Goal: Task Accomplishment & Management: Manage account settings

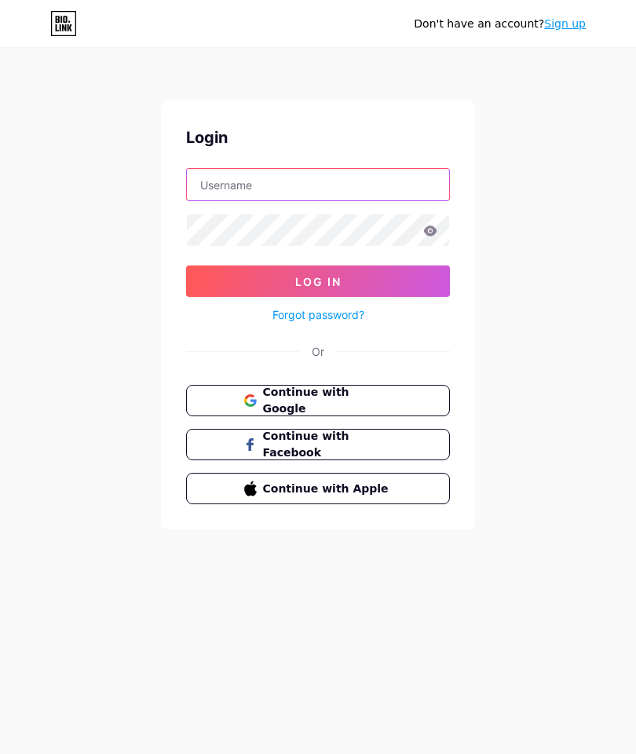
click at [205, 184] on input "text" at bounding box center [318, 184] width 262 height 31
type input "SophiaSister"
click at [225, 279] on button "Log In" at bounding box center [318, 281] width 264 height 31
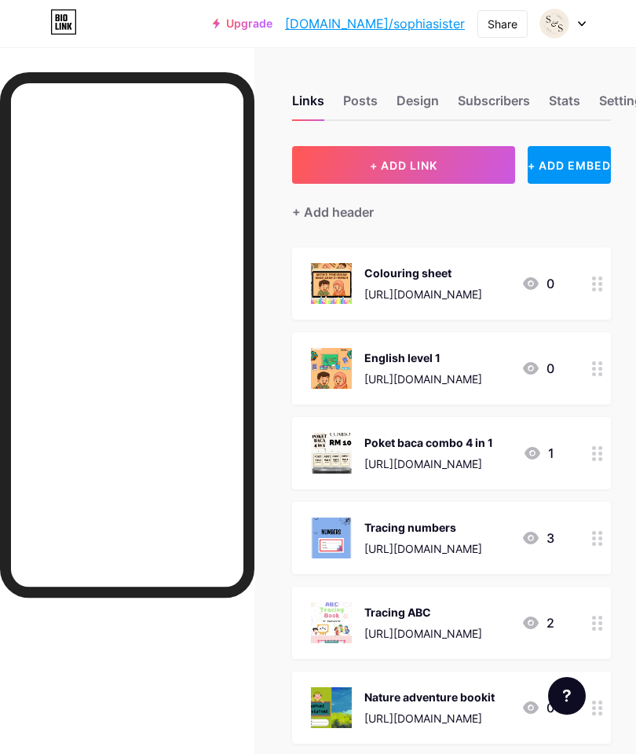
click at [430, 170] on span "+ ADD LINK" at bounding box center [404, 165] width 68 height 13
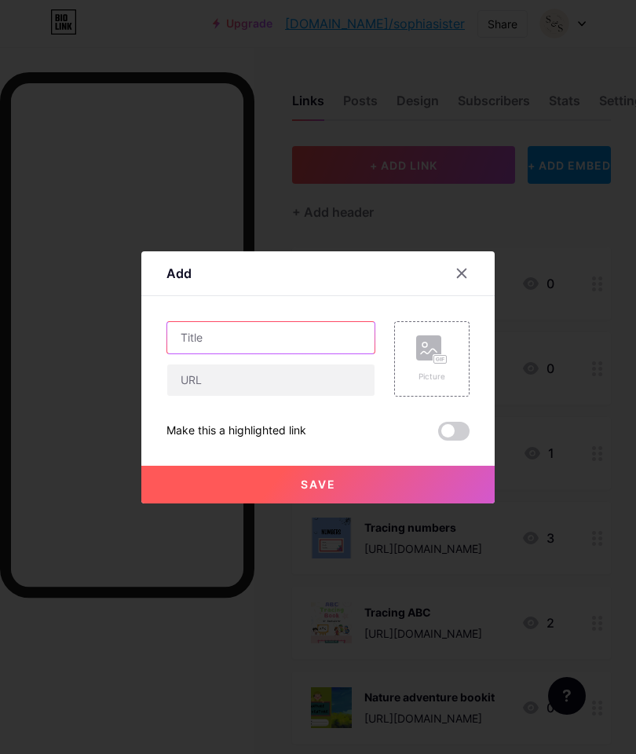
click at [251, 354] on input "text" at bounding box center [270, 337] width 207 height 31
type input "[PERSON_NAME] [PERSON_NAME]"
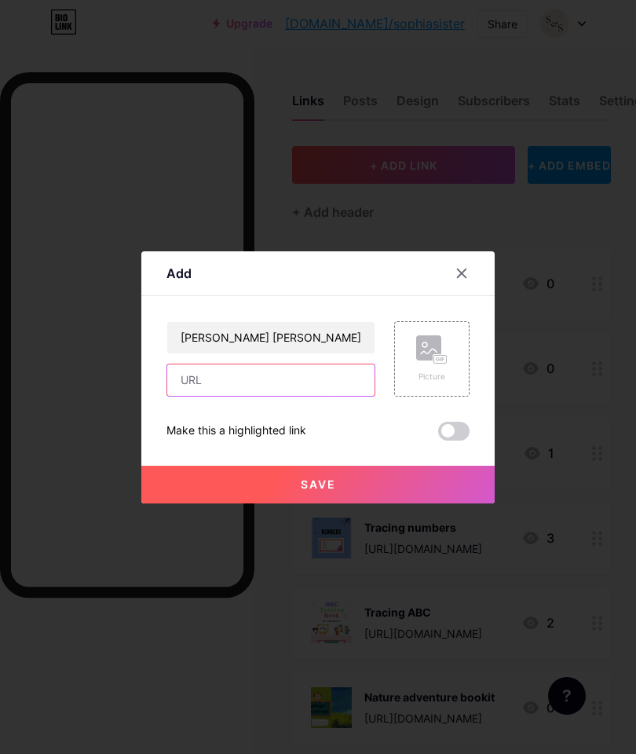
click at [194, 396] on input "text" at bounding box center [270, 380] width 207 height 31
click at [201, 396] on input "text" at bounding box center [270, 380] width 207 height 31
paste input "[URL][DOMAIN_NAME]"
type input "[URL][DOMAIN_NAME]"
click at [414, 397] on div "Picture" at bounding box center [431, 358] width 75 height 75
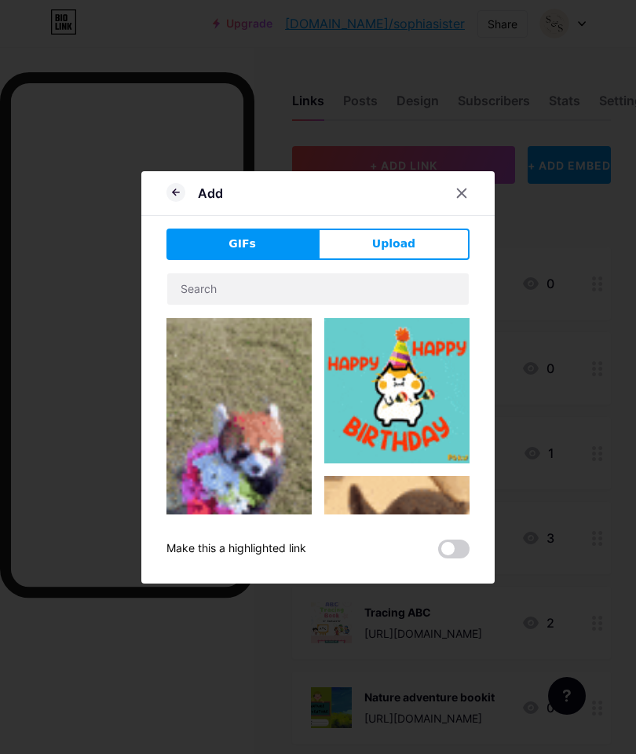
click at [375, 252] on span "Upload" at bounding box center [393, 244] width 43 height 16
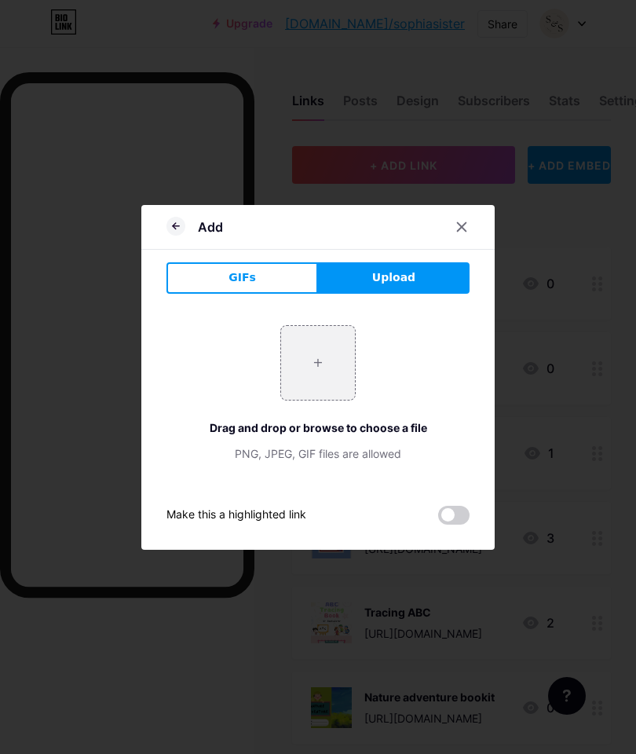
click at [329, 398] on input "file" at bounding box center [318, 363] width 74 height 74
type input "C:\fakepath\IMG_1245.png"
click at [623, 702] on div at bounding box center [318, 377] width 636 height 754
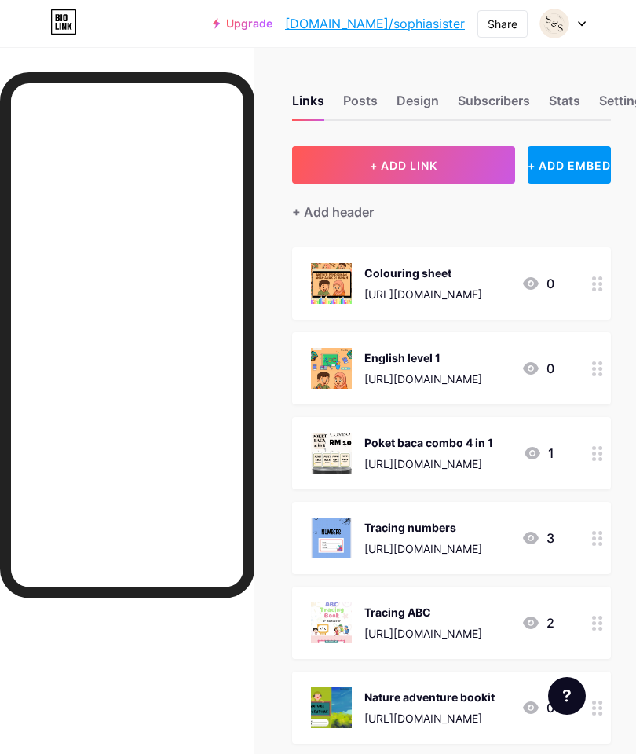
click at [357, 198] on div "+ Add header" at bounding box center [451, 203] width 319 height 38
click at [334, 178] on button "+ ADD LINK" at bounding box center [403, 165] width 223 height 38
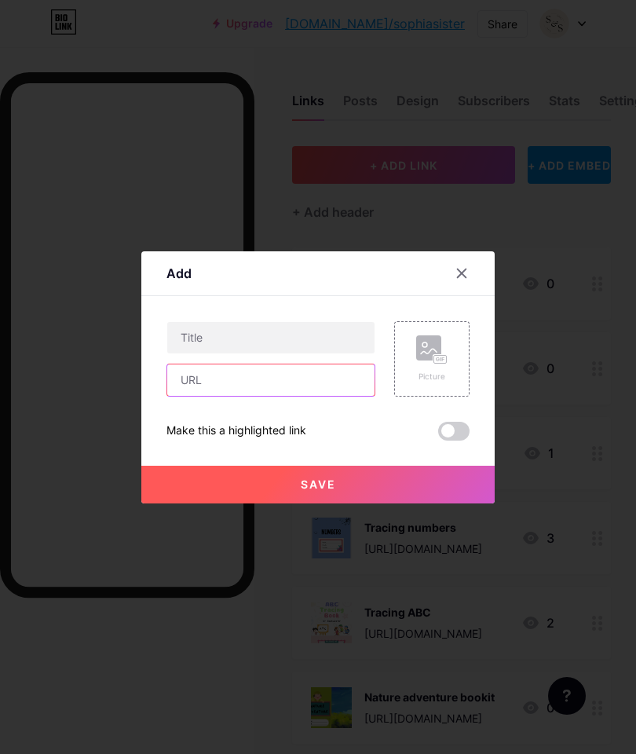
click at [196, 396] on input "text" at bounding box center [270, 380] width 207 height 31
click at [191, 396] on input "text" at bounding box center [270, 380] width 207 height 31
paste input "[URL][DOMAIN_NAME]"
type input "[URL][DOMAIN_NAME]"
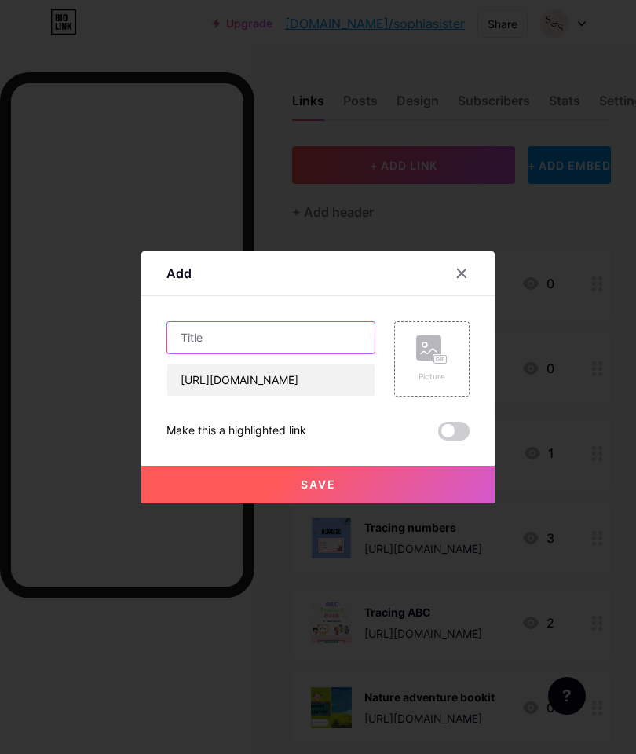
click at [185, 354] on input "text" at bounding box center [270, 337] width 207 height 31
type input "[PERSON_NAME] [PERSON_NAME]"
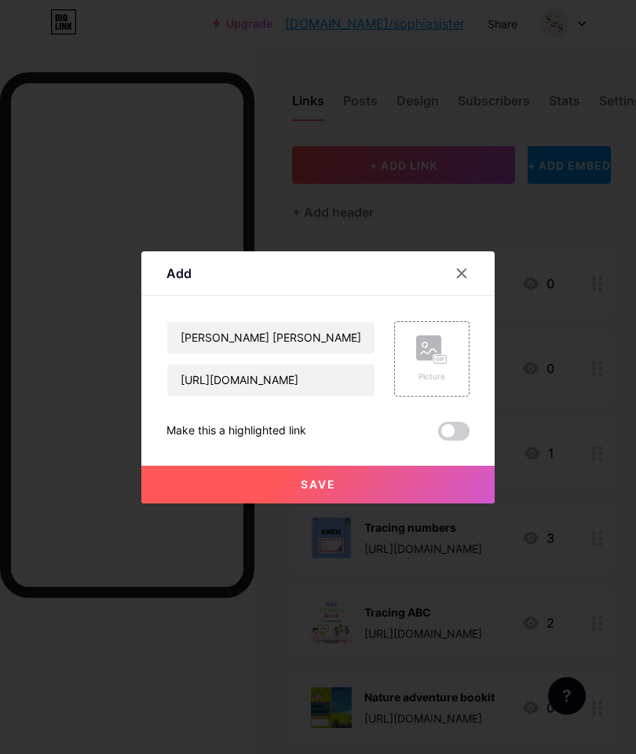
click at [415, 393] on div "Picture" at bounding box center [431, 358] width 75 height 75
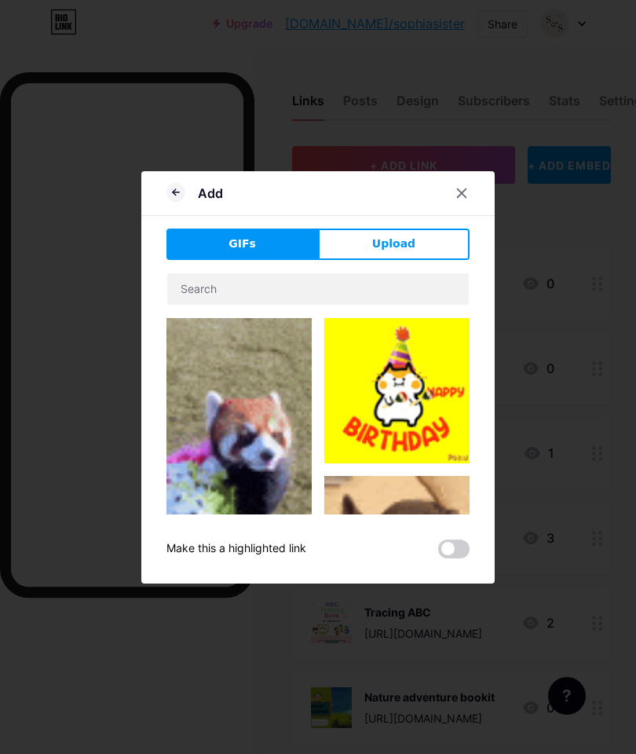
click at [371, 260] on button "Upload" at bounding box center [394, 244] width 152 height 31
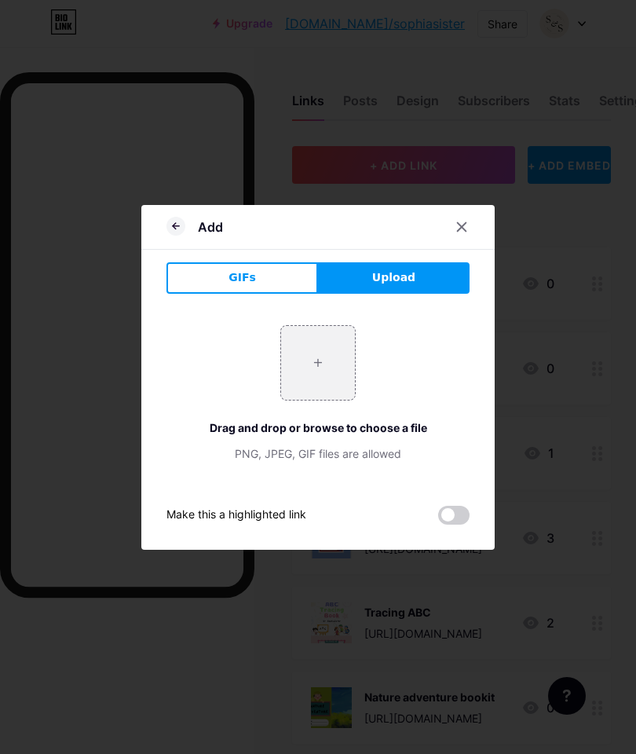
click at [319, 398] on input "file" at bounding box center [318, 363] width 74 height 74
type input "C:\fakepath\IMG_1245.png"
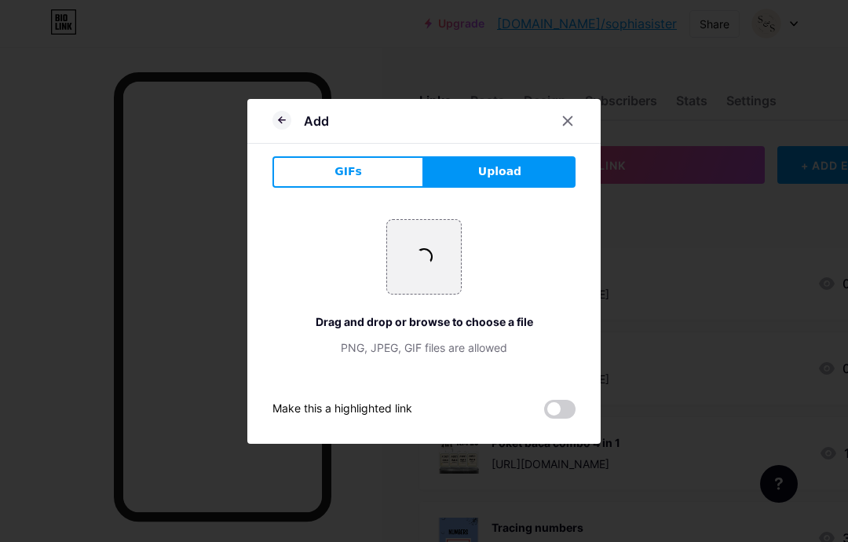
click at [554, 419] on span at bounding box center [559, 409] width 31 height 19
click at [544, 413] on input "checkbox" at bounding box center [544, 413] width 0 height 0
click at [508, 188] on button "Upload" at bounding box center [500, 171] width 152 height 31
click at [519, 188] on button "Upload" at bounding box center [500, 171] width 152 height 31
click at [529, 188] on button "Upload" at bounding box center [500, 171] width 152 height 31
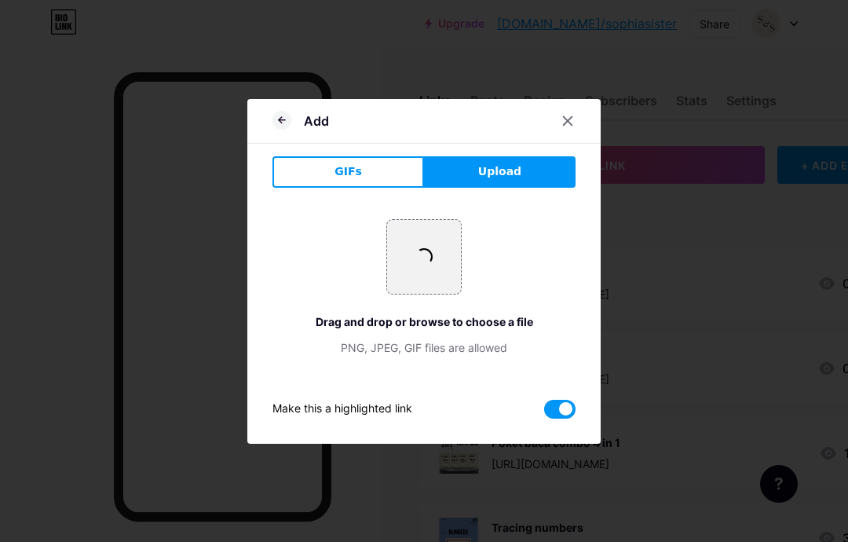
click at [574, 135] on div at bounding box center [568, 121] width 28 height 28
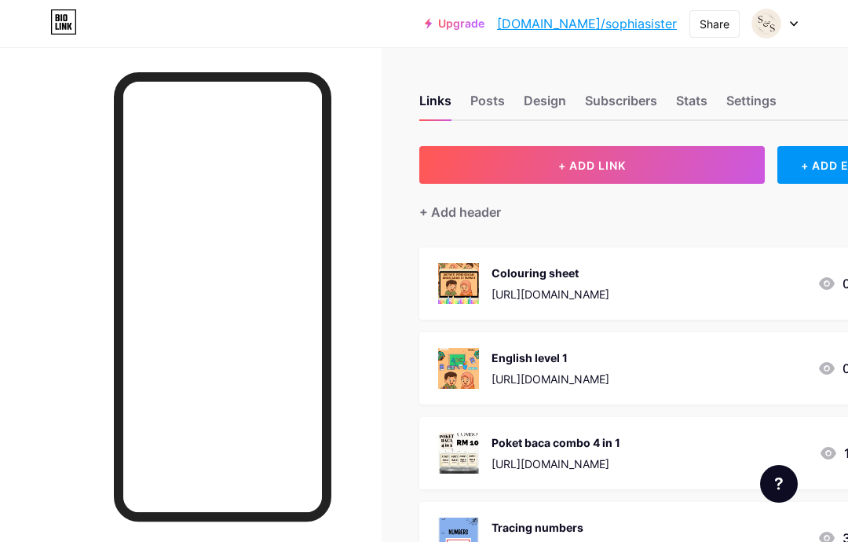
click at [636, 158] on button "+ ADD LINK" at bounding box center [593, 165] width 346 height 38
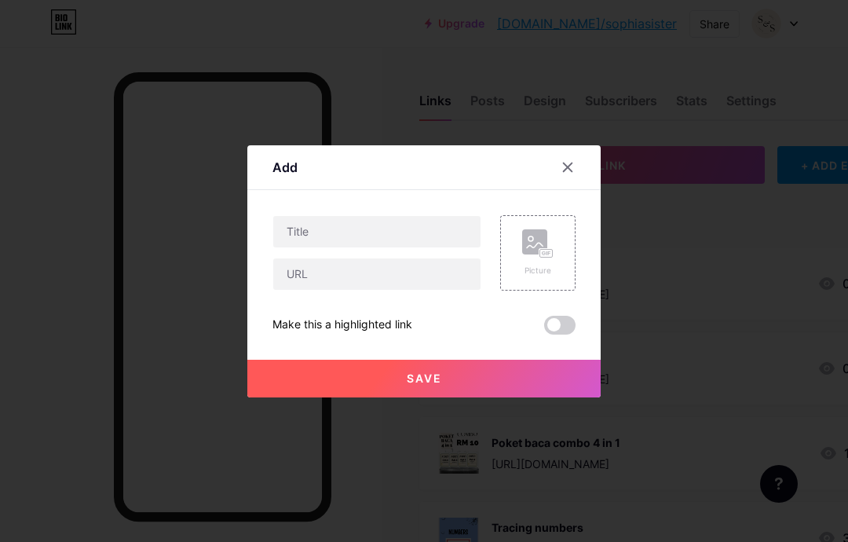
click at [555, 335] on span at bounding box center [559, 325] width 31 height 19
click at [544, 329] on input "checkbox" at bounding box center [544, 329] width 0 height 0
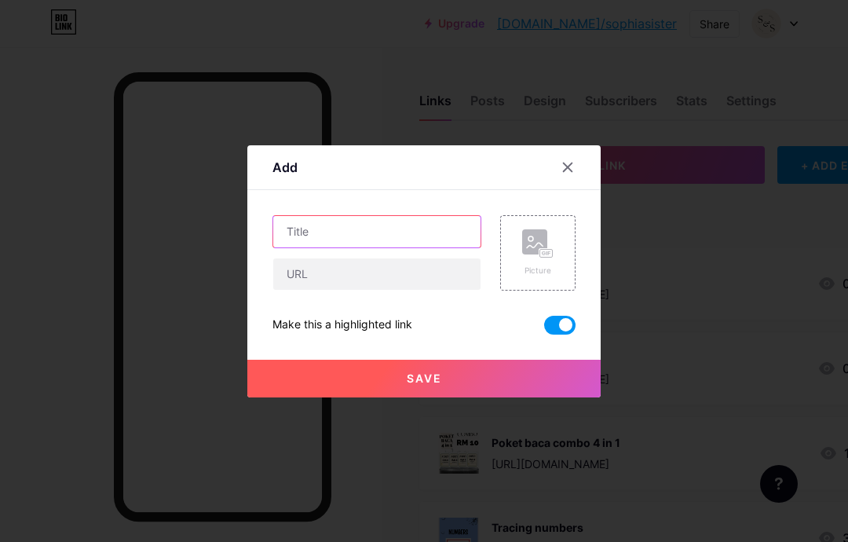
click at [404, 247] on input "text" at bounding box center [376, 231] width 207 height 31
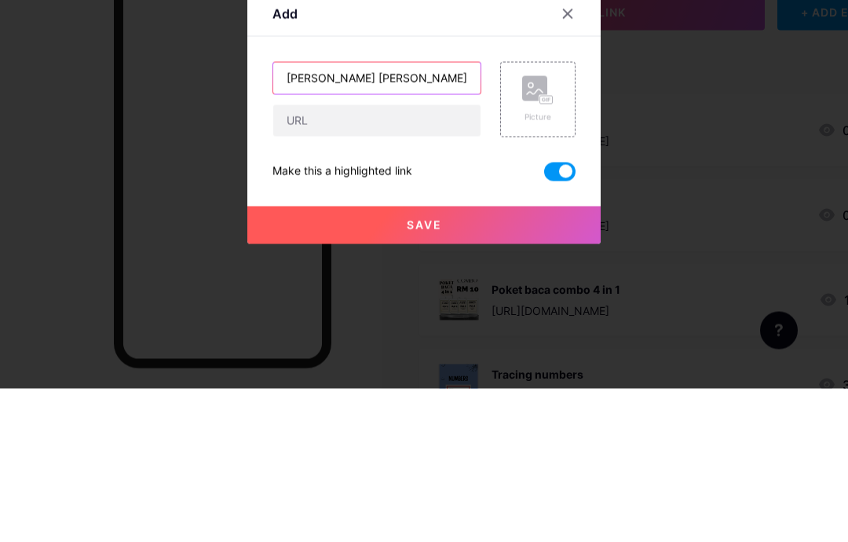
type input "[PERSON_NAME] [PERSON_NAME]"
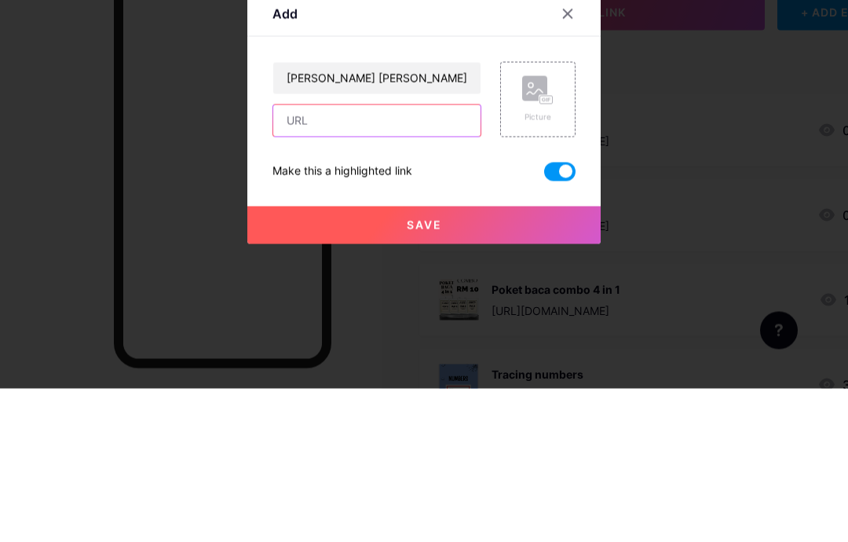
click at [410, 258] on input "text" at bounding box center [376, 273] width 207 height 31
click at [350, 258] on input "text" at bounding box center [376, 273] width 207 height 31
paste input "[URL][DOMAIN_NAME]"
type input "[URL][DOMAIN_NAME]"
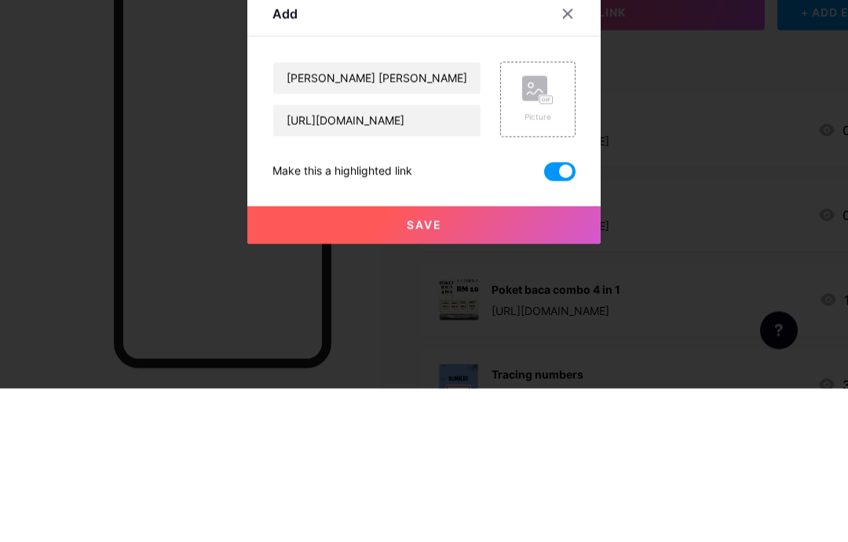
click at [540, 248] on rect at bounding box center [547, 252] width 14 height 9
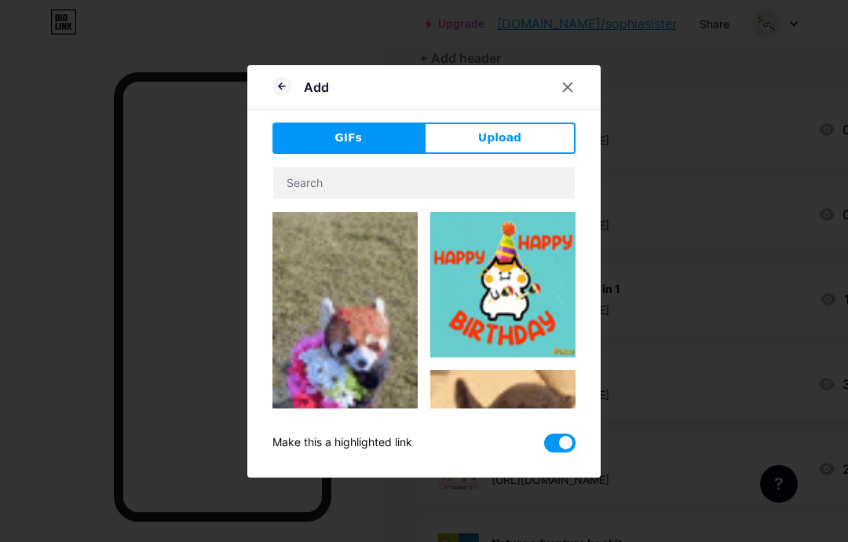
click at [522, 154] on button "Upload" at bounding box center [500, 138] width 152 height 31
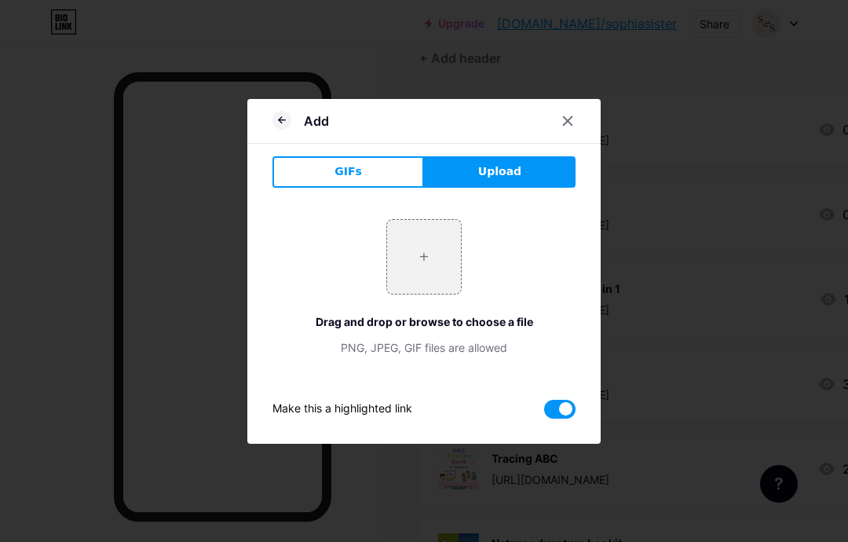
click at [434, 294] on input "file" at bounding box center [424, 257] width 74 height 74
type input "C:\fakepath\IMG_1245.png"
click at [574, 135] on div at bounding box center [577, 121] width 47 height 28
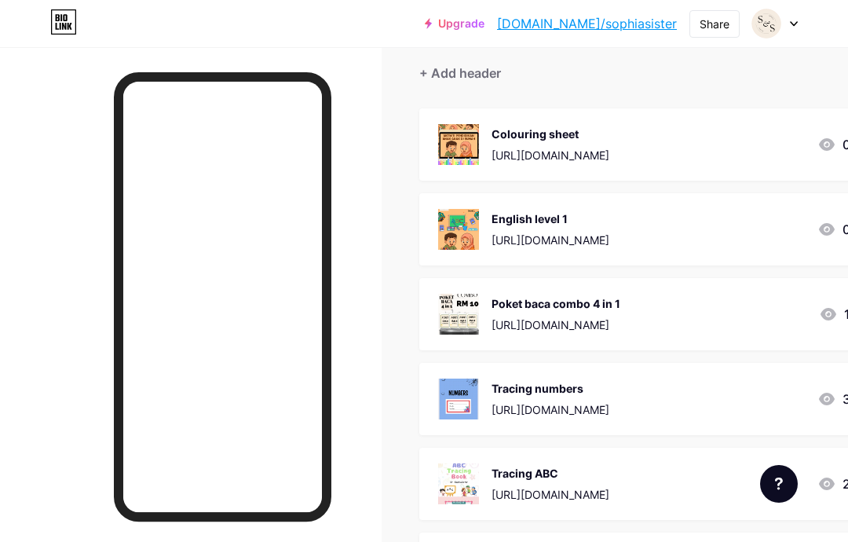
scroll to position [0, 0]
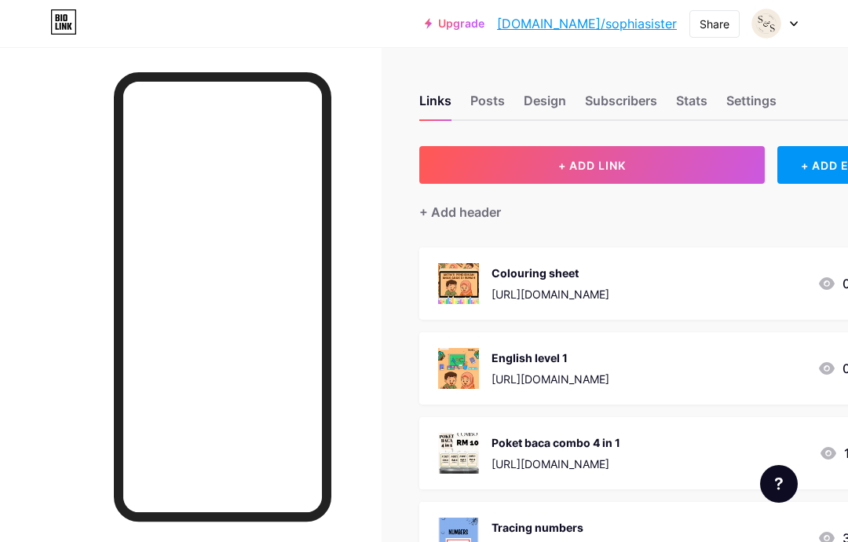
click at [636, 163] on button "+ ADD LINK" at bounding box center [593, 165] width 346 height 38
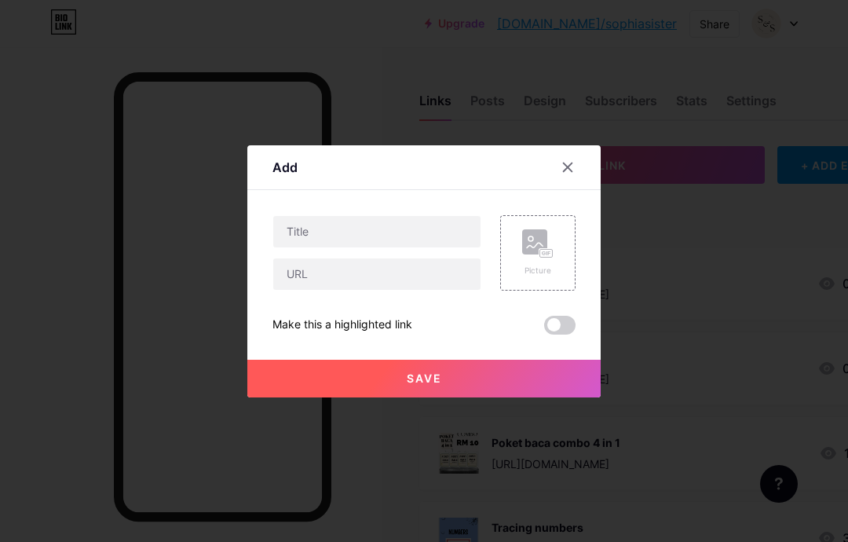
click at [528, 255] on rect at bounding box center [534, 241] width 25 height 25
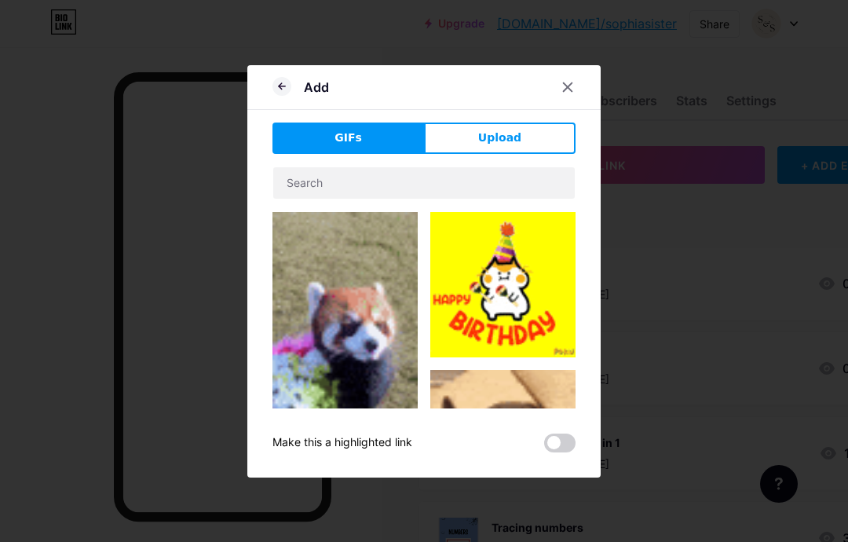
click at [526, 154] on button "Upload" at bounding box center [500, 138] width 152 height 31
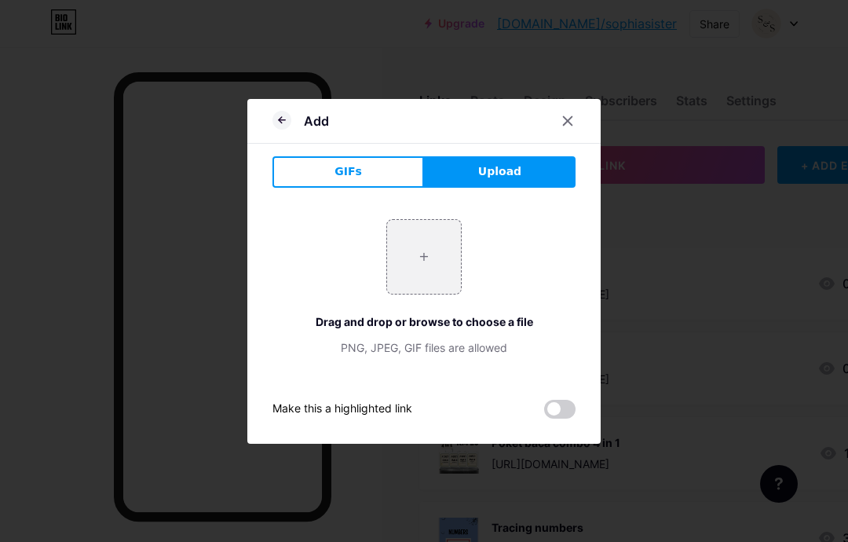
click at [443, 284] on input "file" at bounding box center [424, 257] width 74 height 74
type input "C:\fakepath\IMG_1245.png"
click at [560, 419] on div "+ Drag and drop or browse to choose a file PNG, JPEG, GIF files are allowed Mak…" at bounding box center [424, 309] width 303 height 218
click at [552, 419] on span at bounding box center [559, 409] width 31 height 19
click at [544, 413] on input "checkbox" at bounding box center [544, 413] width 0 height 0
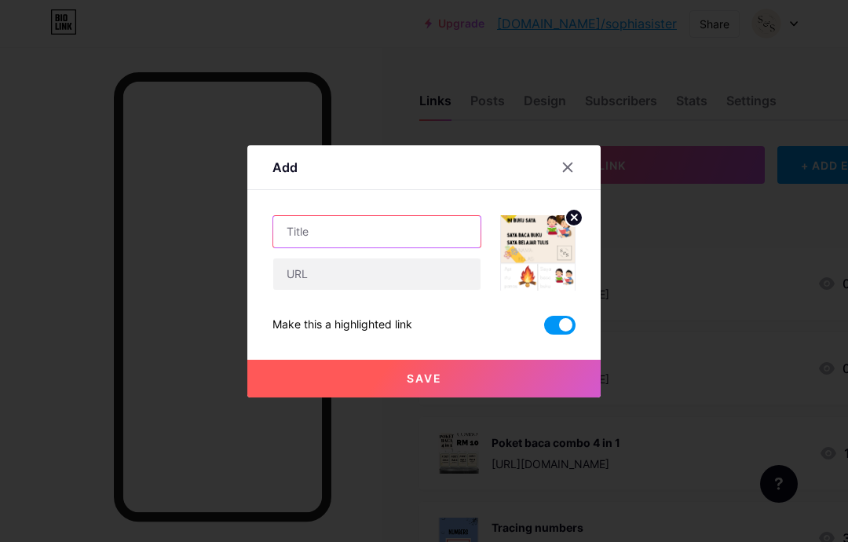
click at [376, 247] on input "text" at bounding box center [376, 231] width 207 height 31
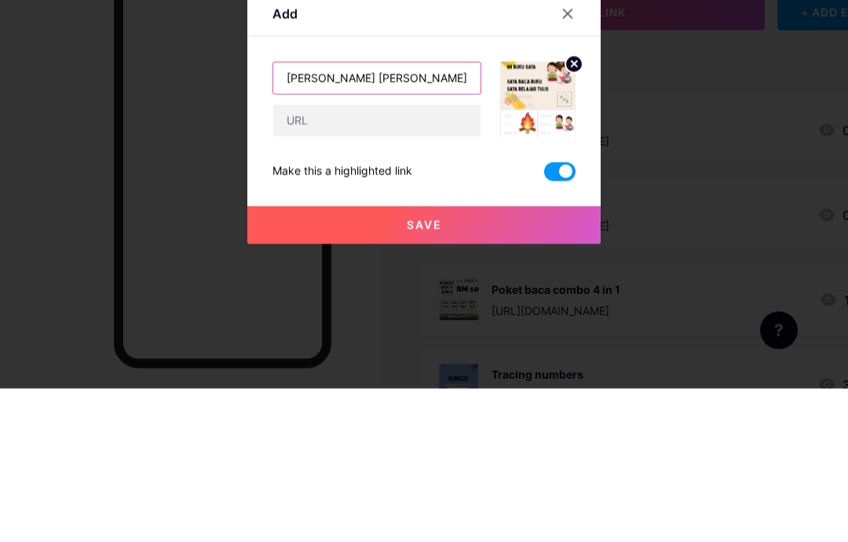
type input "[PERSON_NAME] [PERSON_NAME]"
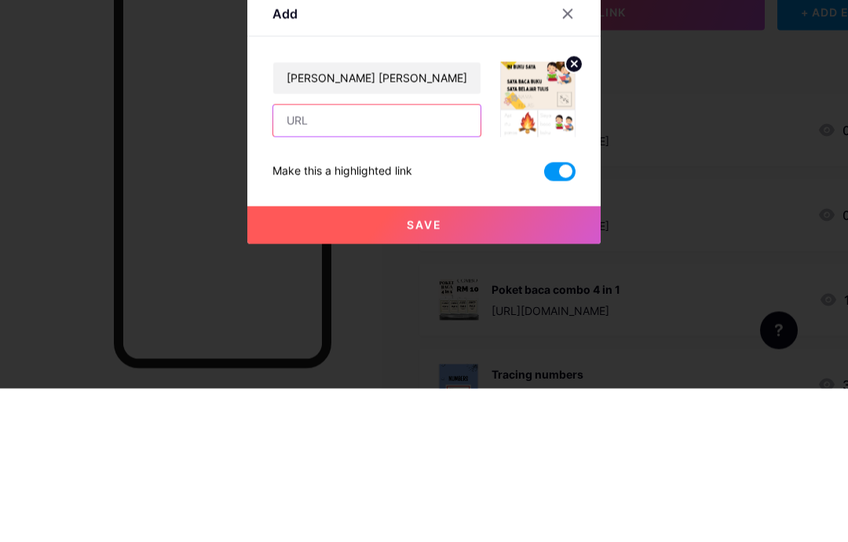
click at [392, 258] on input "text" at bounding box center [376, 273] width 207 height 31
click at [310, 258] on input "text" at bounding box center [376, 273] width 207 height 31
paste input "[URL][DOMAIN_NAME][PERSON_NAME]"
type input "[URL][DOMAIN_NAME][PERSON_NAME]"
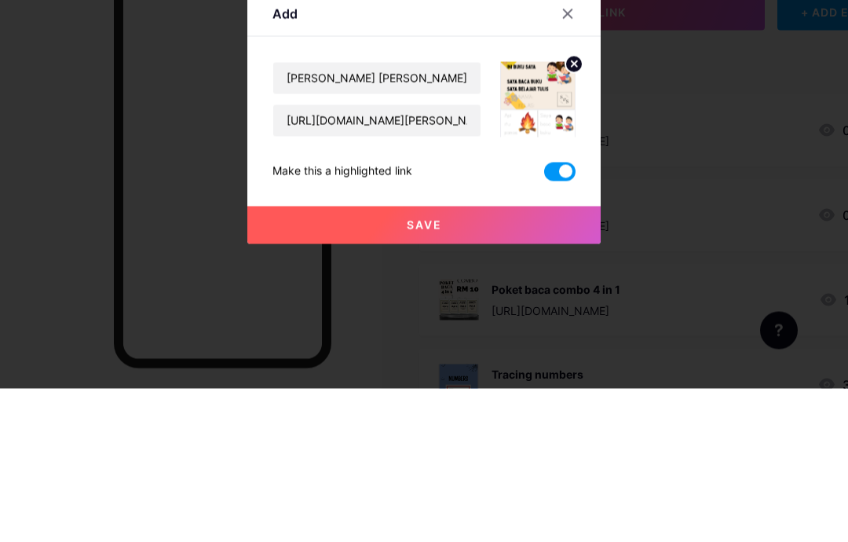
click at [35, 162] on div at bounding box center [424, 271] width 848 height 542
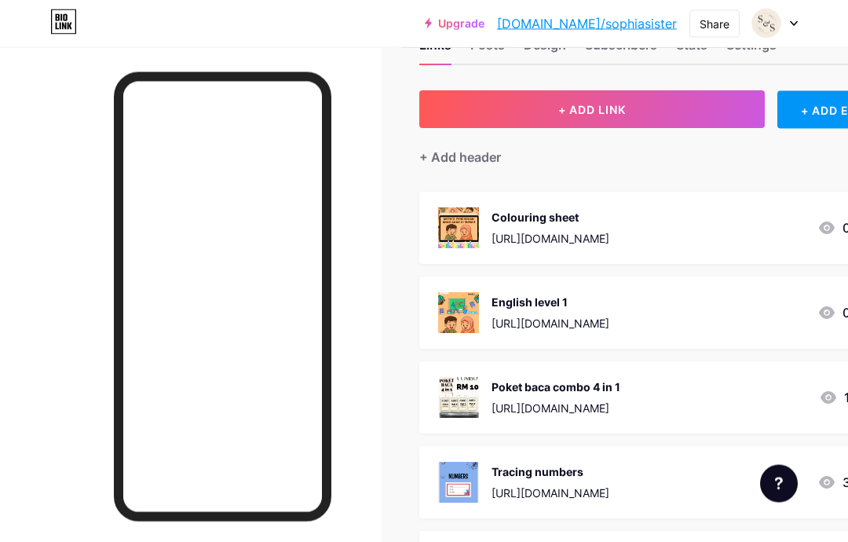
click at [636, 92] on button "+ ADD LINK" at bounding box center [593, 110] width 346 height 38
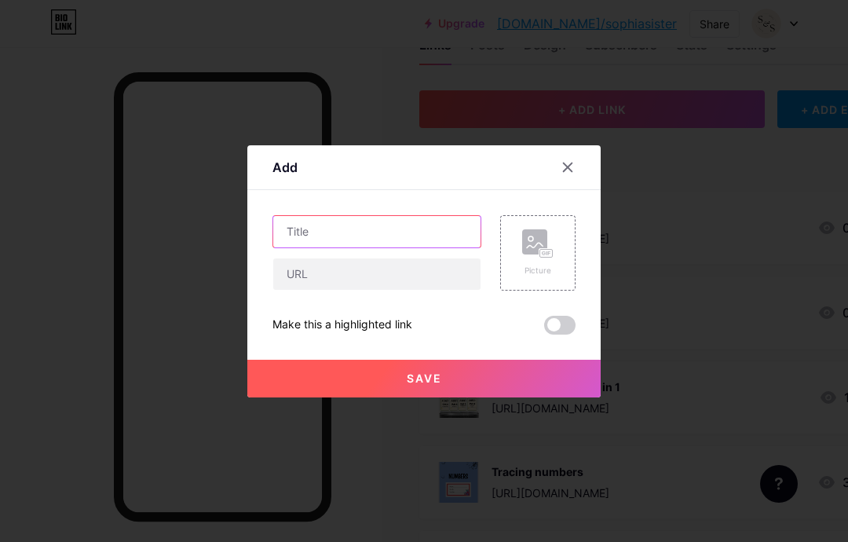
click at [392, 247] on input "text" at bounding box center [376, 231] width 207 height 31
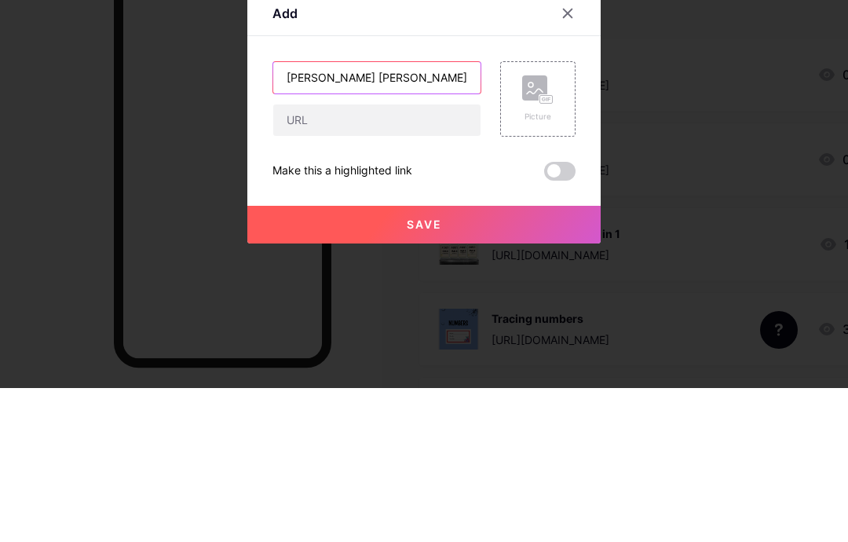
type input "[PERSON_NAME] [PERSON_NAME]"
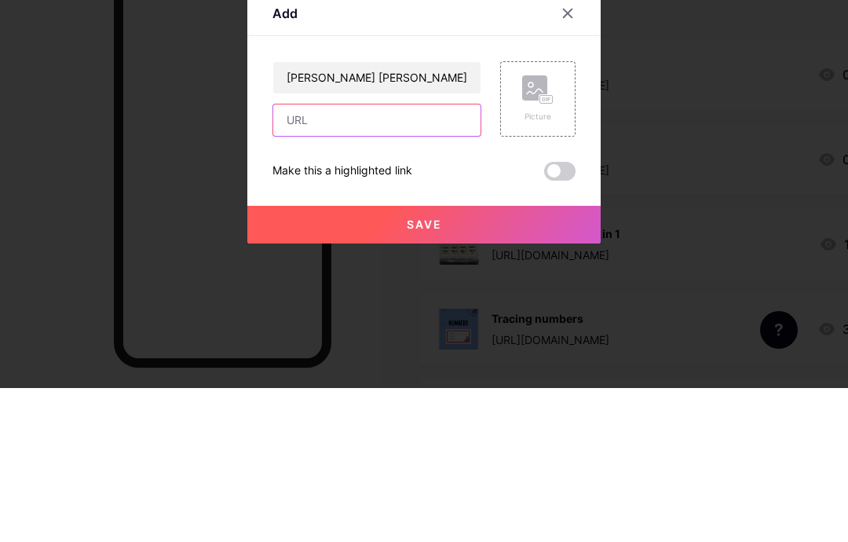
click at [393, 258] on input "text" at bounding box center [376, 273] width 207 height 31
paste input "[URL][DOMAIN_NAME][PERSON_NAME]"
type input "[URL][DOMAIN_NAME][PERSON_NAME]"
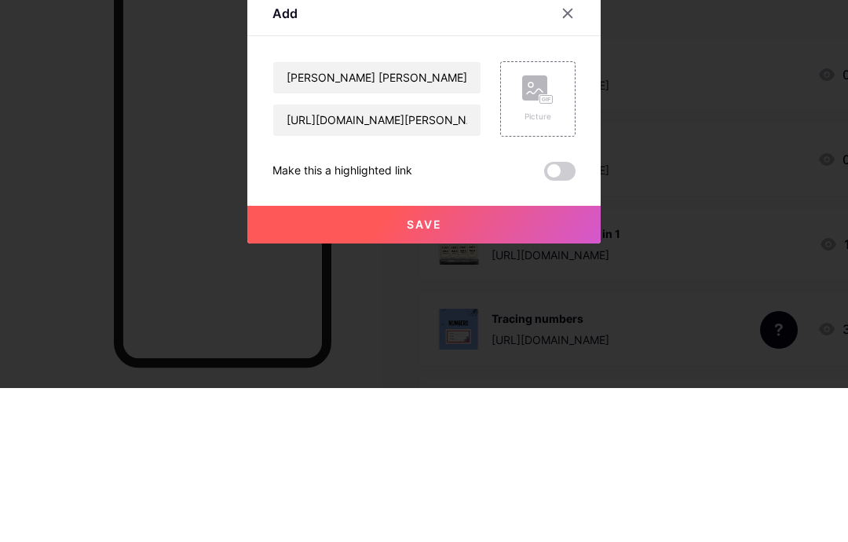
click at [530, 229] on rect at bounding box center [534, 241] width 25 height 25
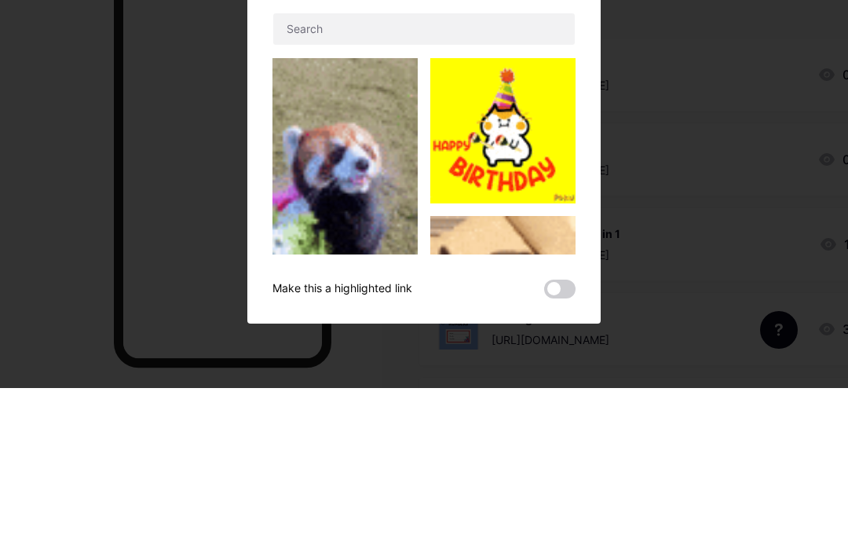
scroll to position [210, 0]
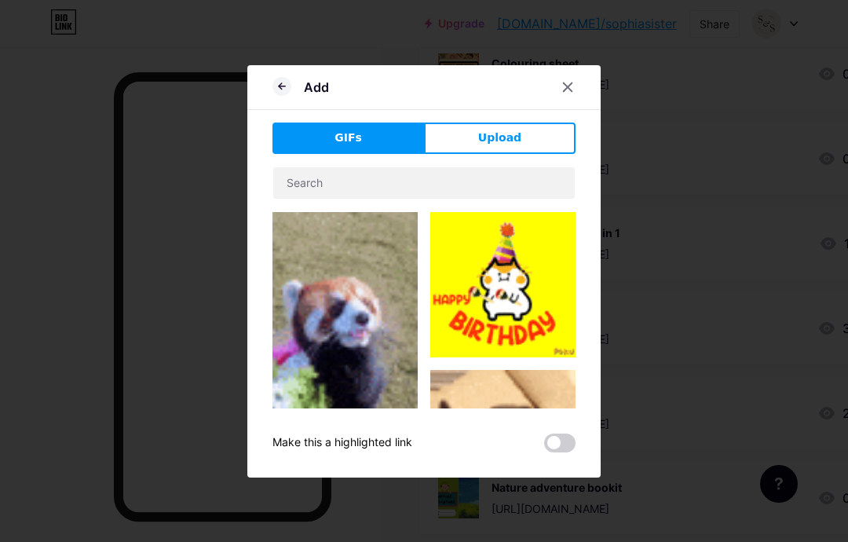
click at [521, 154] on button "Upload" at bounding box center [500, 138] width 152 height 31
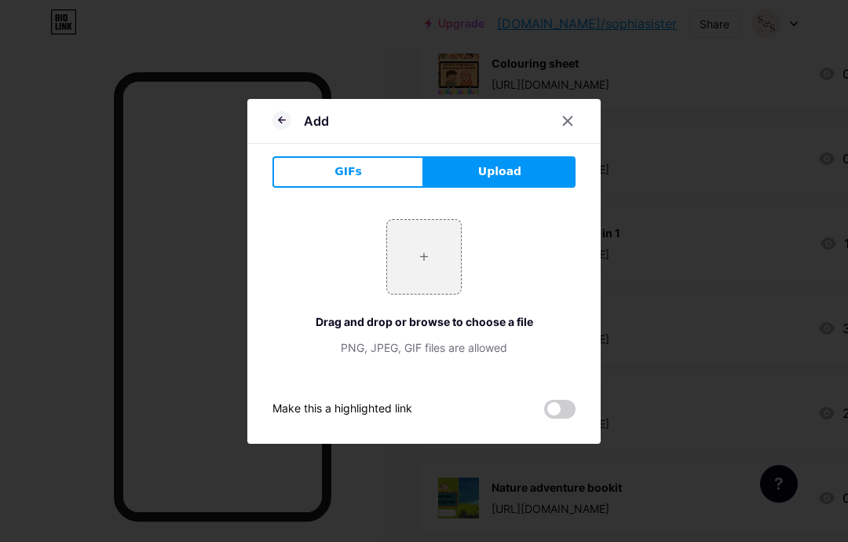
click at [433, 288] on input "file" at bounding box center [424, 257] width 74 height 74
type input "C:\fakepath\IMG_1245.png"
click at [546, 419] on span at bounding box center [559, 409] width 31 height 19
click at [544, 413] on input "checkbox" at bounding box center [544, 413] width 0 height 0
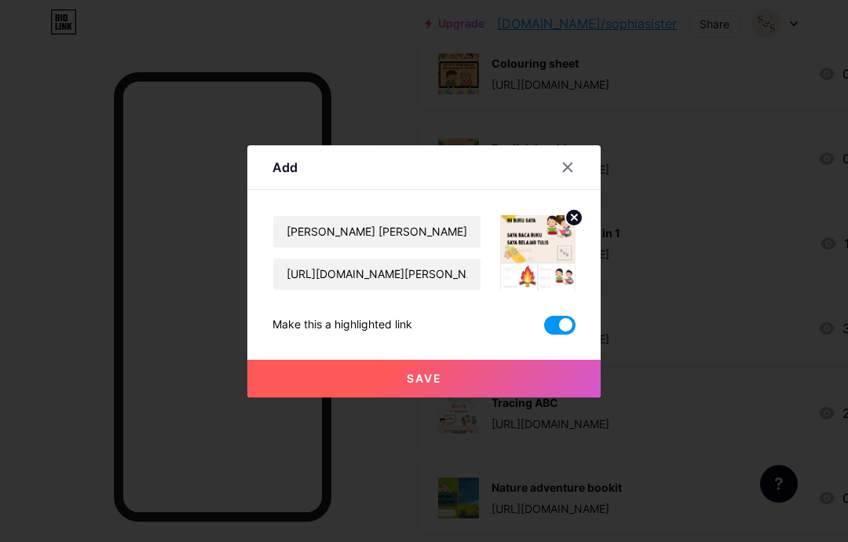
click at [500, 398] on button "Save" at bounding box center [424, 379] width 354 height 38
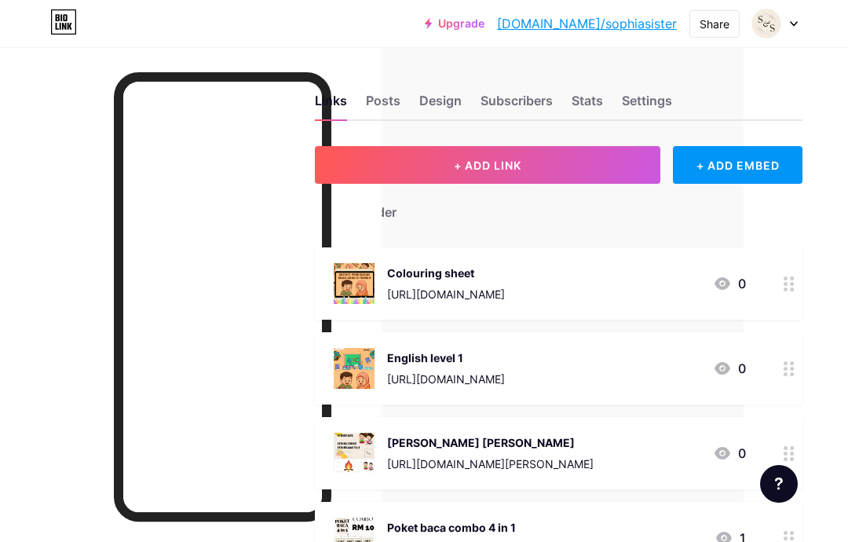
scroll to position [0, 0]
